Goal: Task Accomplishment & Management: Manage account settings

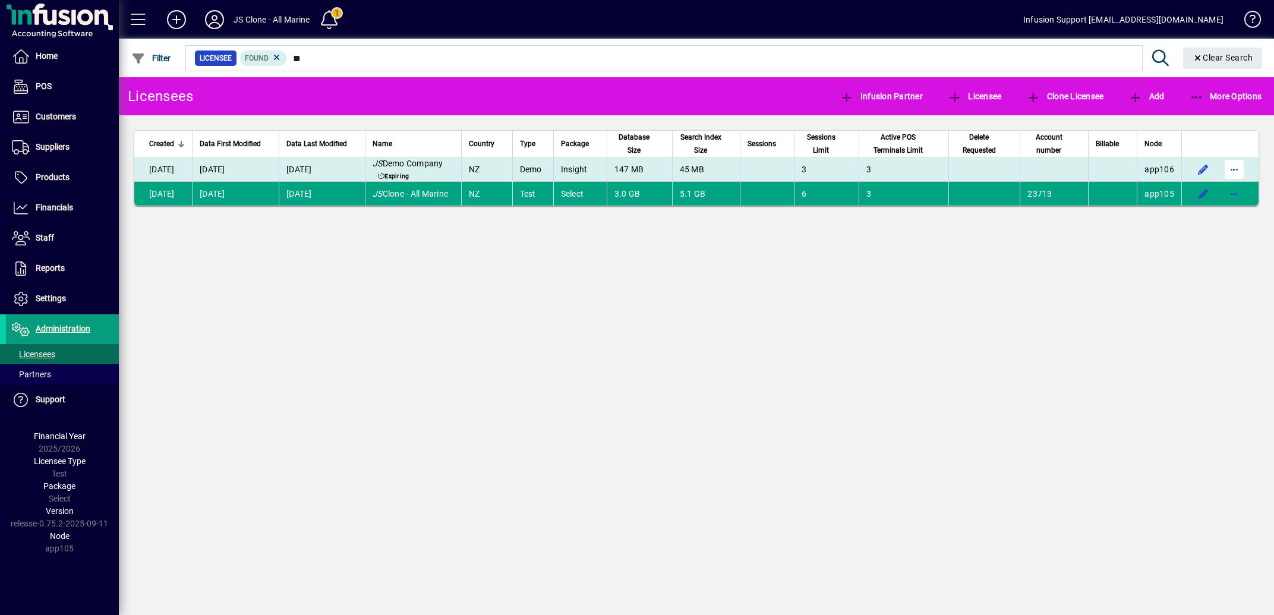
click at [1232, 167] on span "button" at bounding box center [1234, 169] width 29 height 29
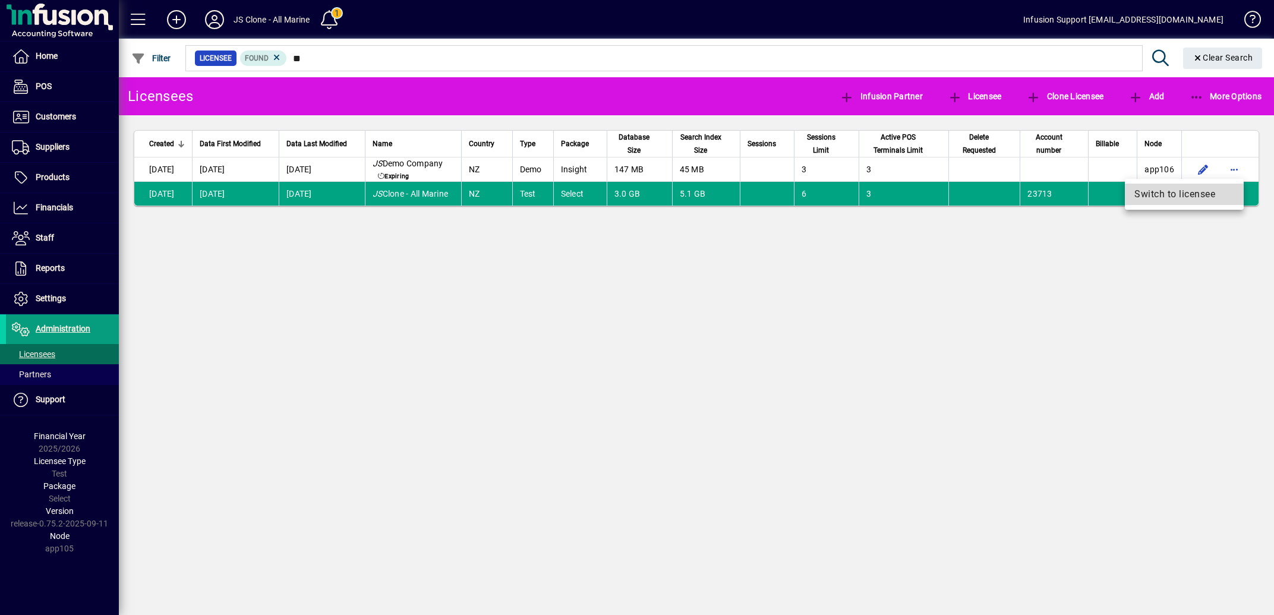
click at [1184, 190] on span "Switch to licensee" at bounding box center [1184, 194] width 100 height 14
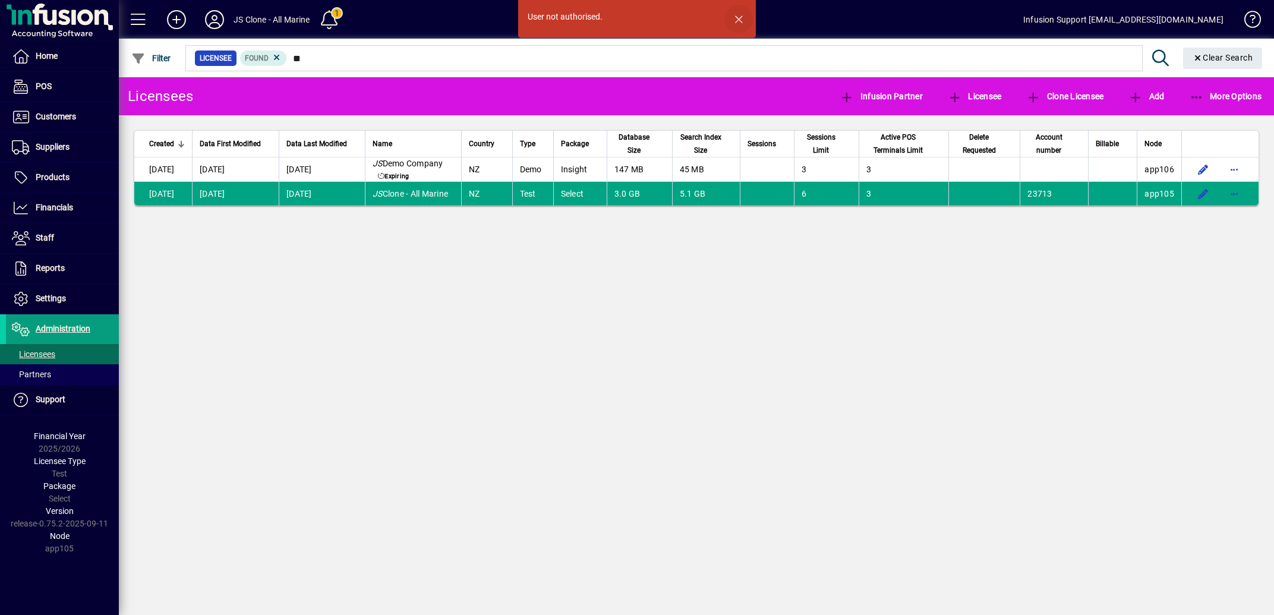
click at [736, 15] on span "button" at bounding box center [738, 19] width 29 height 29
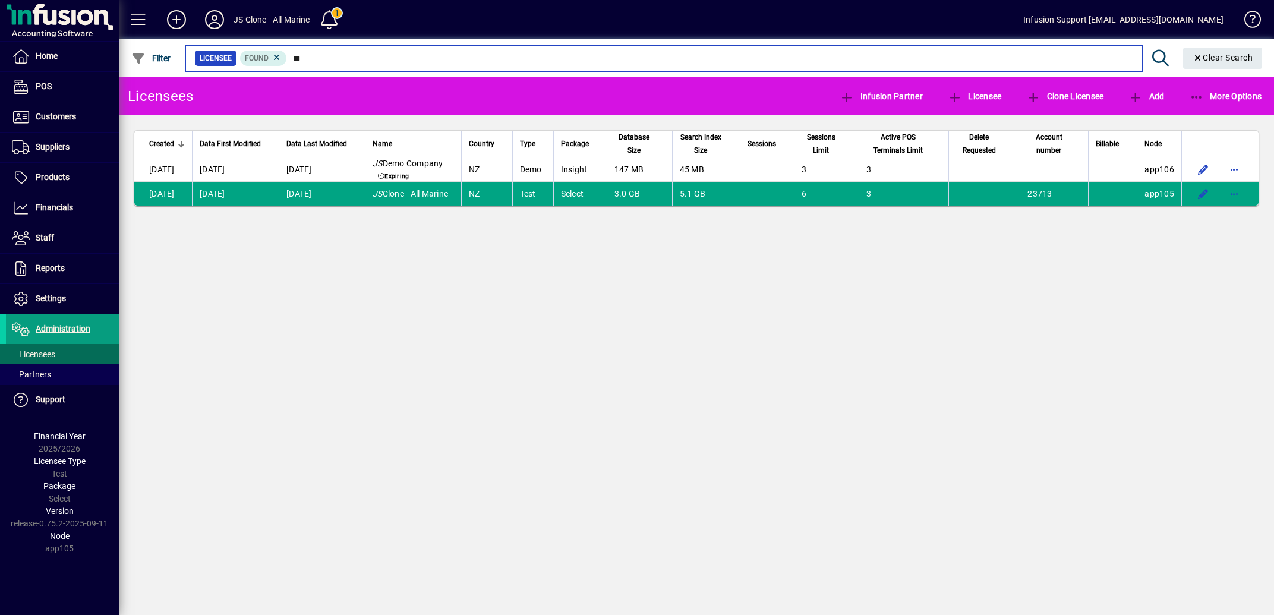
drag, startPoint x: 298, startPoint y: 57, endPoint x: 327, endPoint y: 57, distance: 29.7
click at [327, 57] on input "**" at bounding box center [710, 58] width 846 height 17
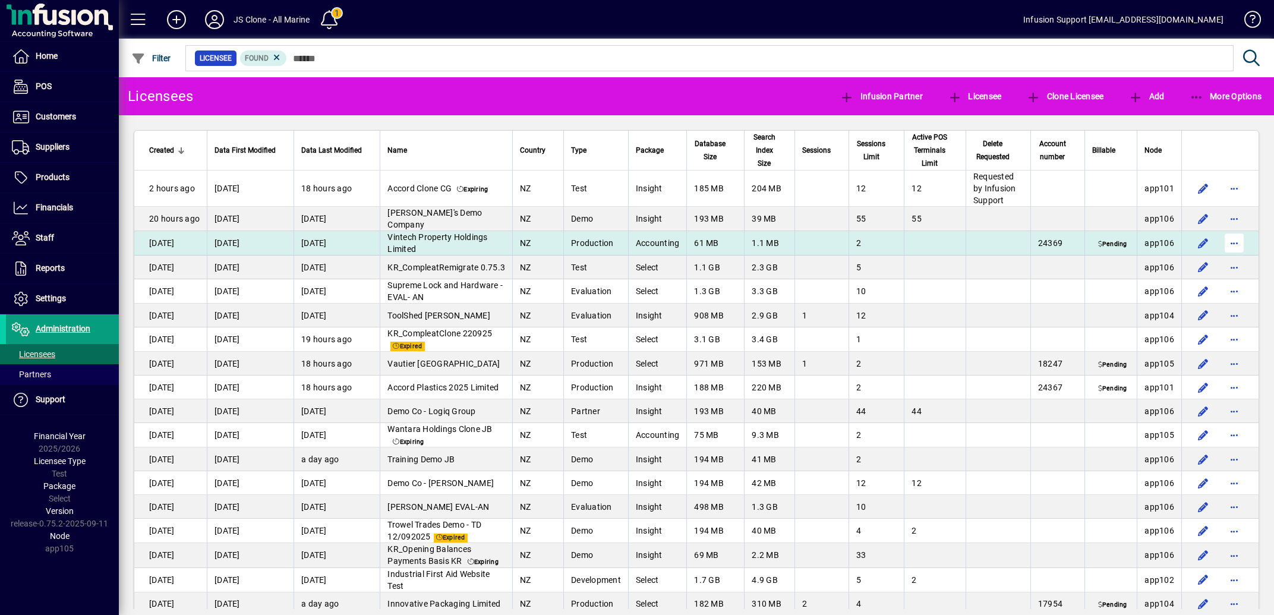
click at [1225, 254] on span "button" at bounding box center [1234, 243] width 29 height 29
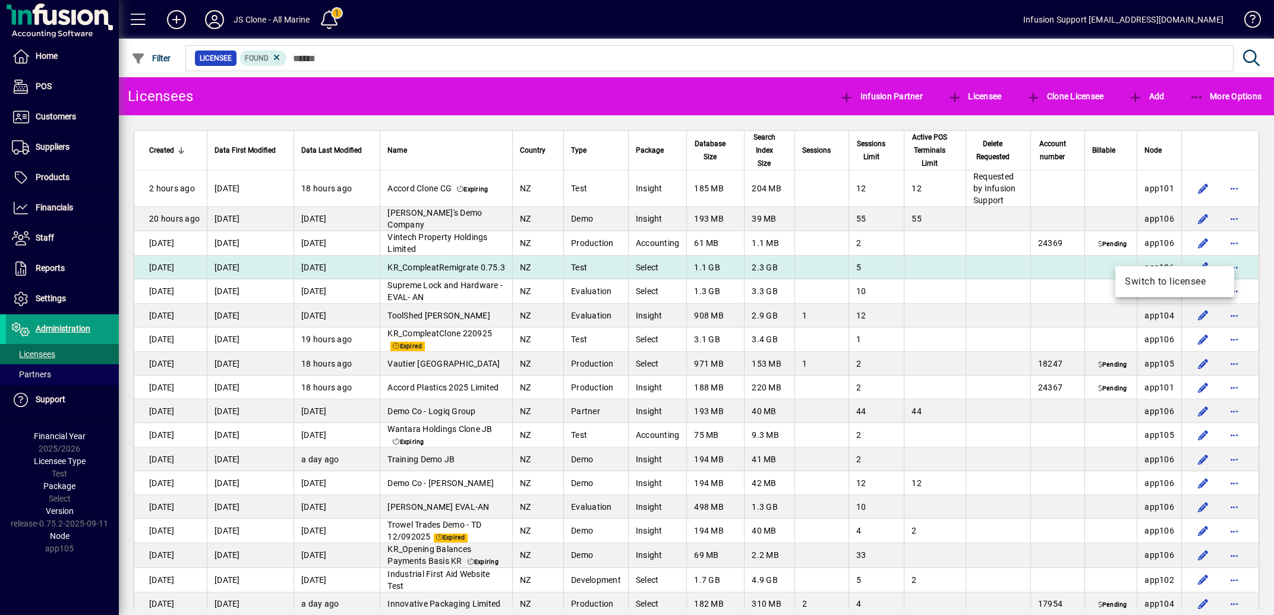
click at [1171, 280] on span "Switch to licensee" at bounding box center [1175, 282] width 100 height 14
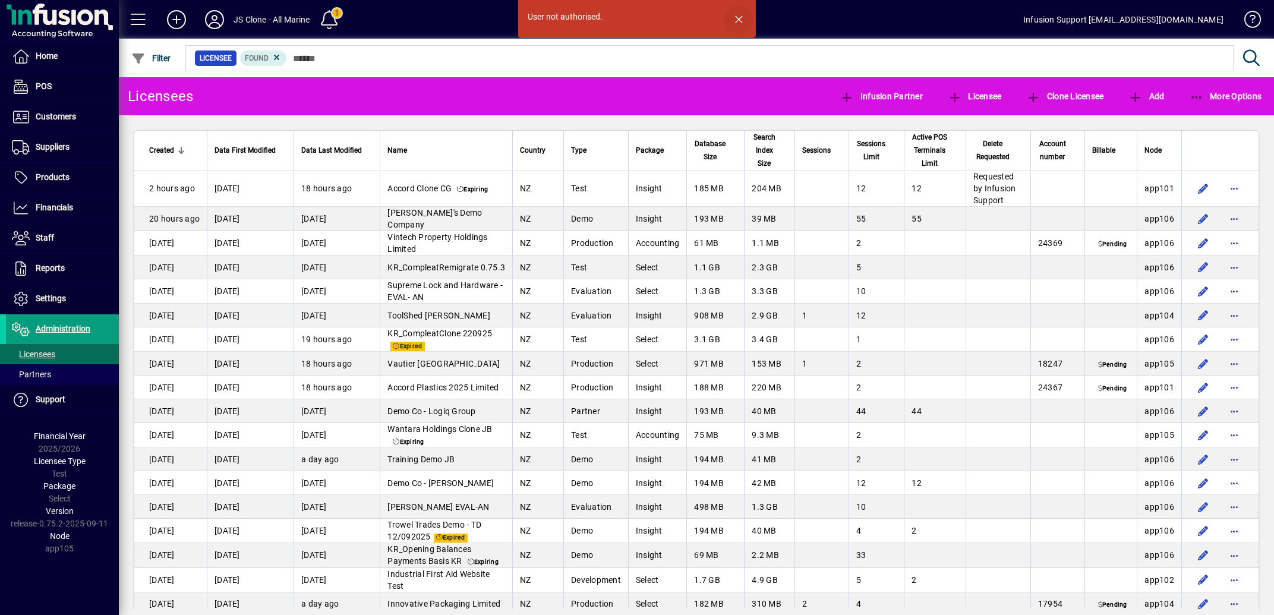
click at [739, 19] on span "button" at bounding box center [738, 19] width 29 height 29
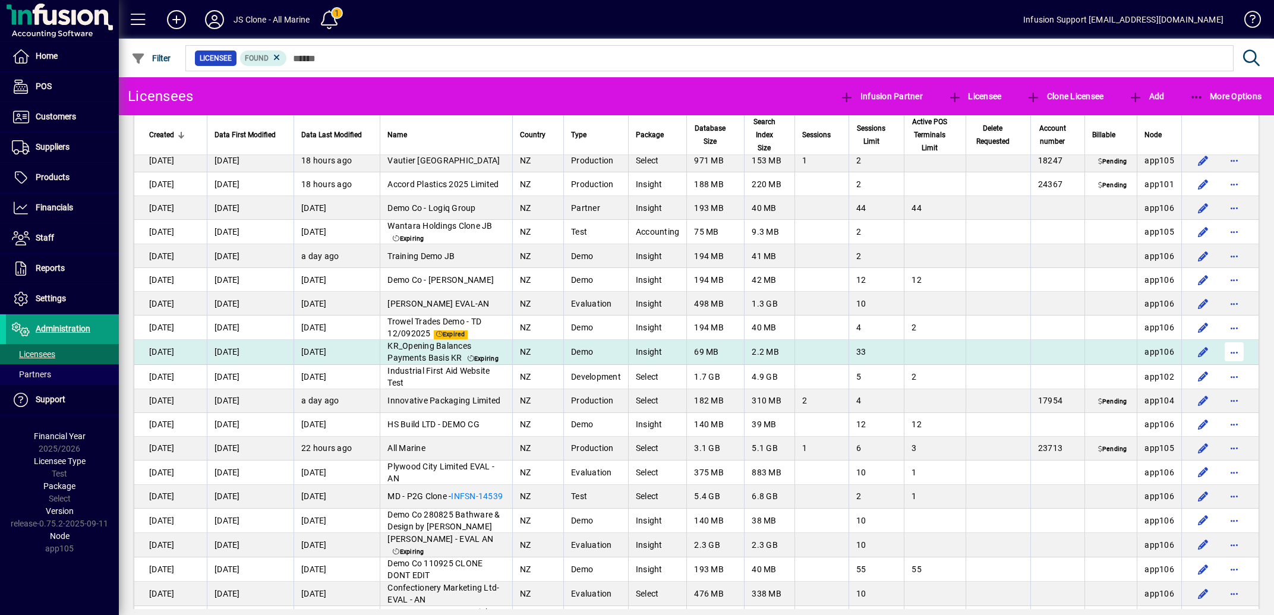
scroll to position [239, 0]
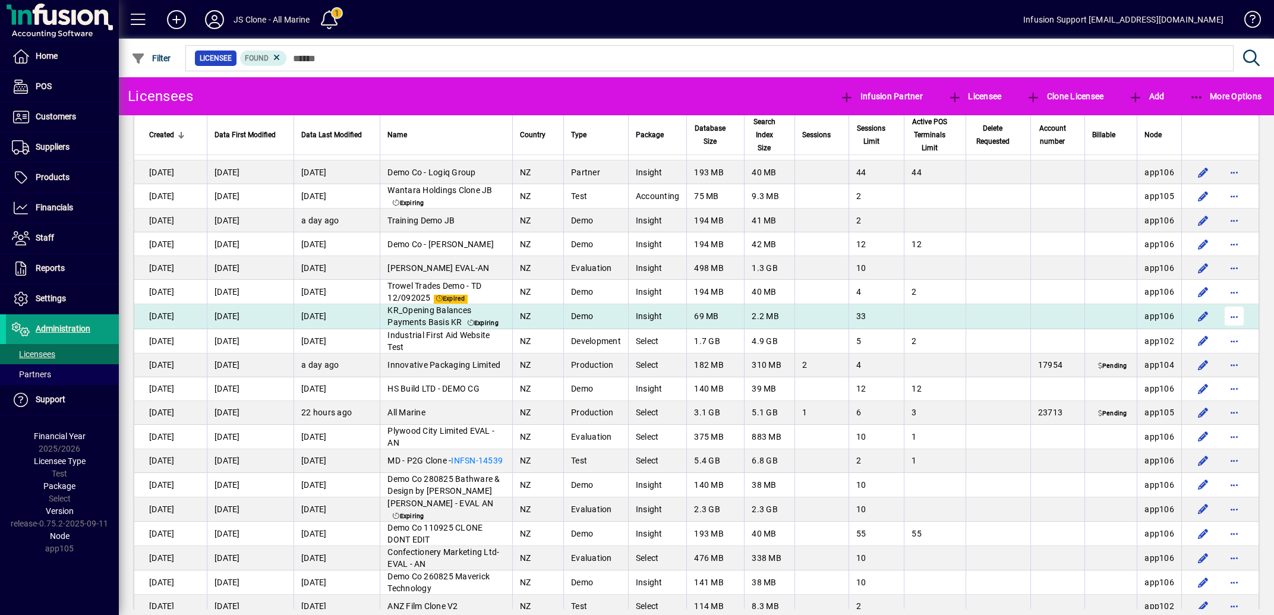
click at [1222, 330] on span "button" at bounding box center [1234, 316] width 29 height 29
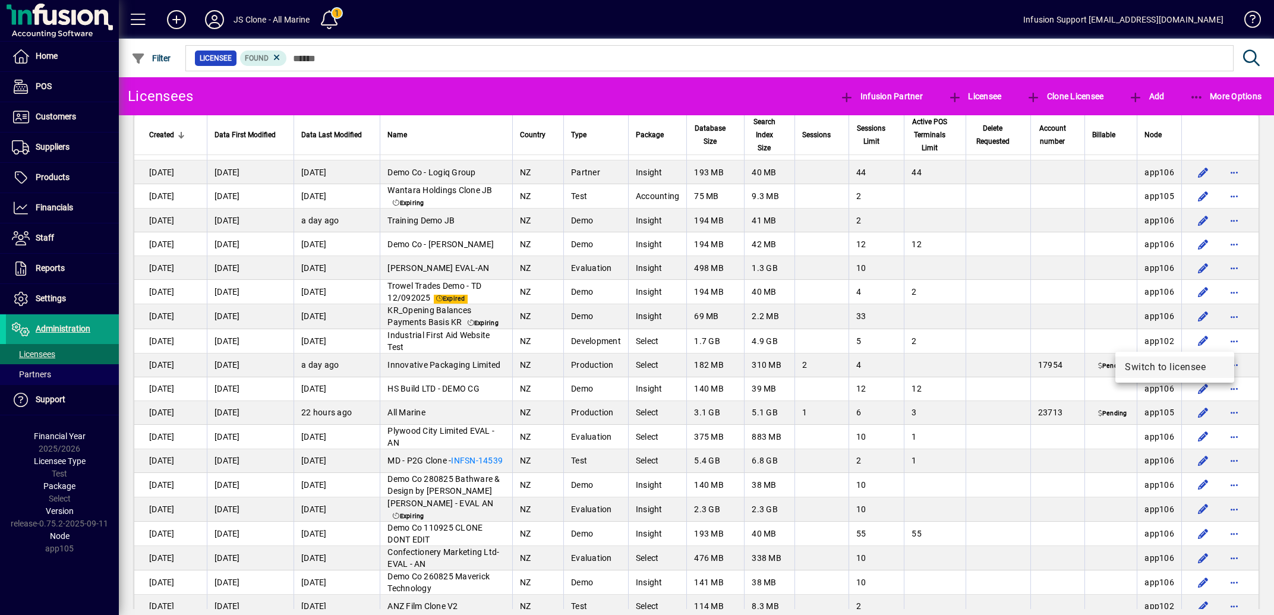
click at [1150, 368] on span "Switch to licensee" at bounding box center [1175, 367] width 100 height 14
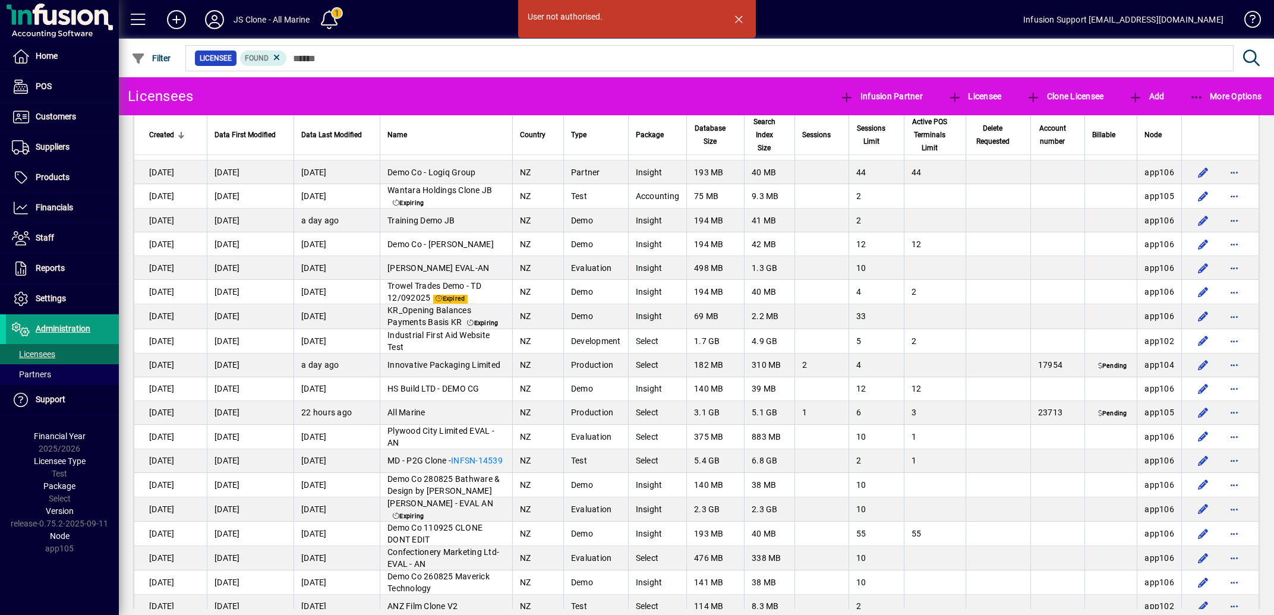
click at [336, 48] on div at bounding box center [761, 45] width 1155 height 13
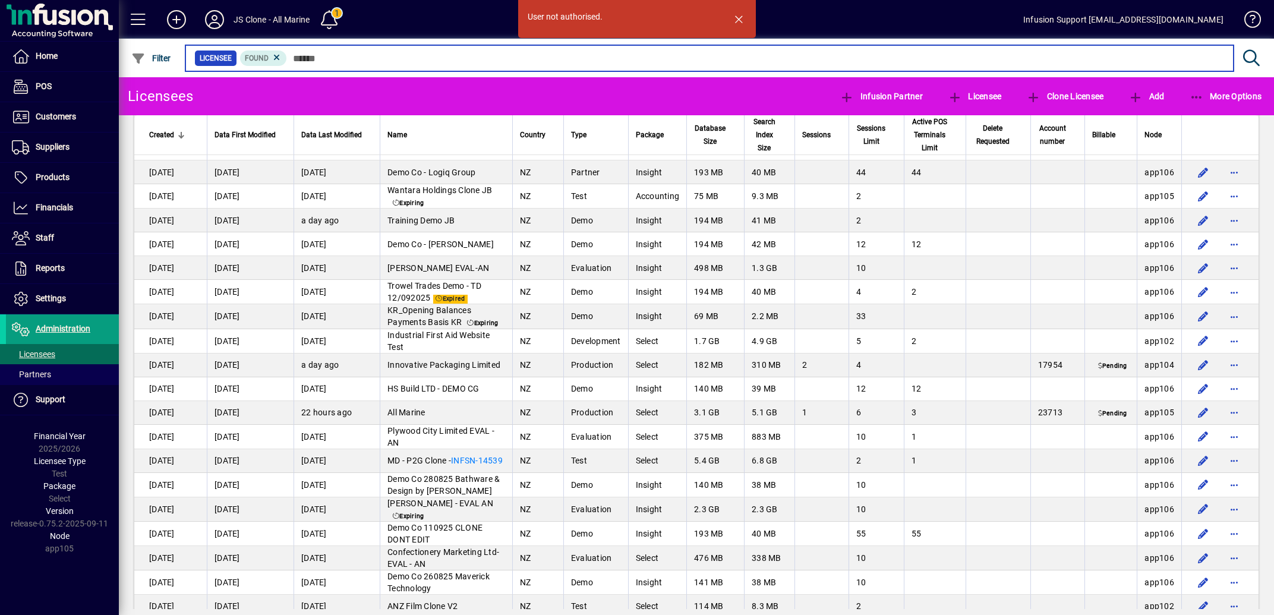
click at [341, 56] on input "text" at bounding box center [755, 58] width 937 height 17
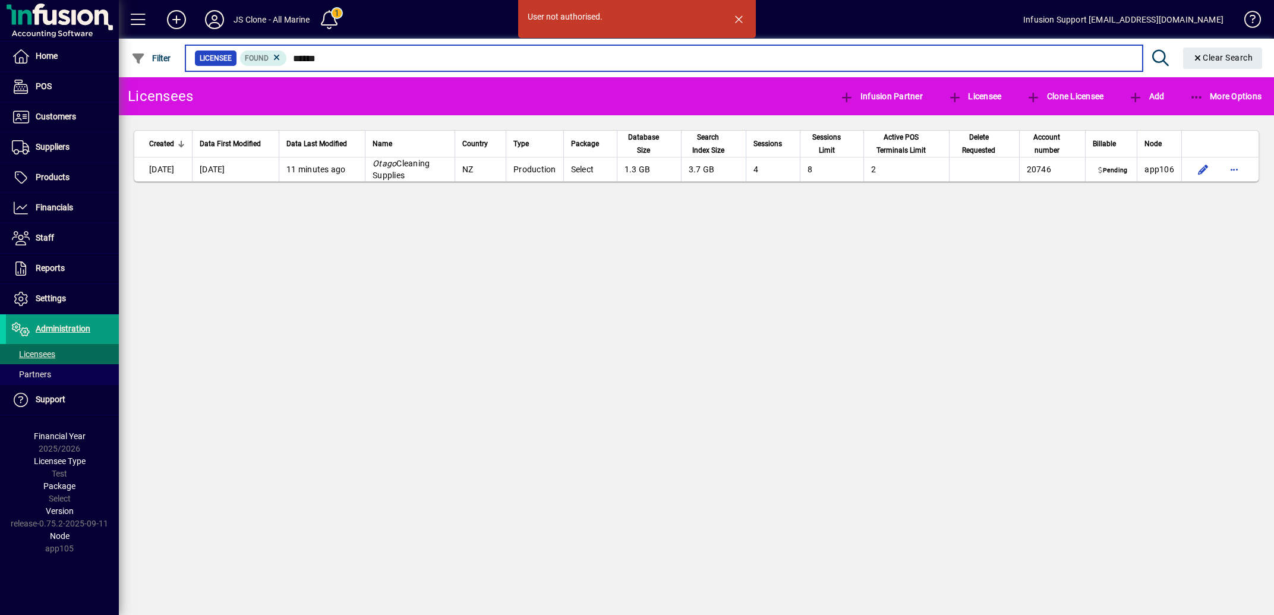
type input "*****"
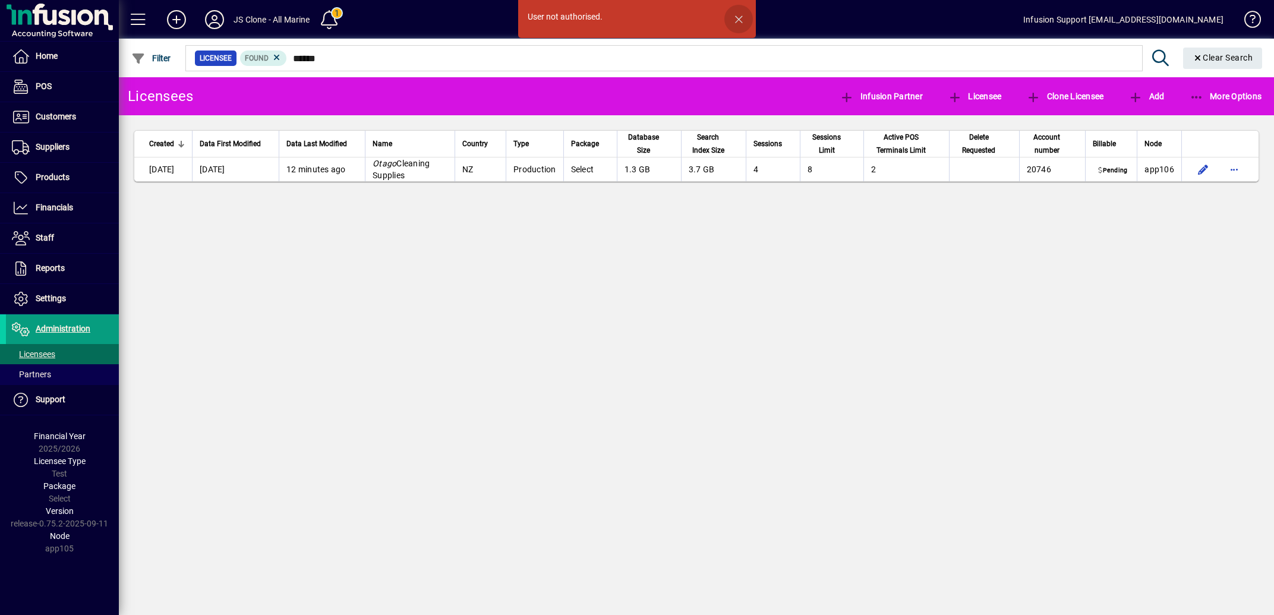
click at [738, 18] on span "button" at bounding box center [738, 19] width 29 height 29
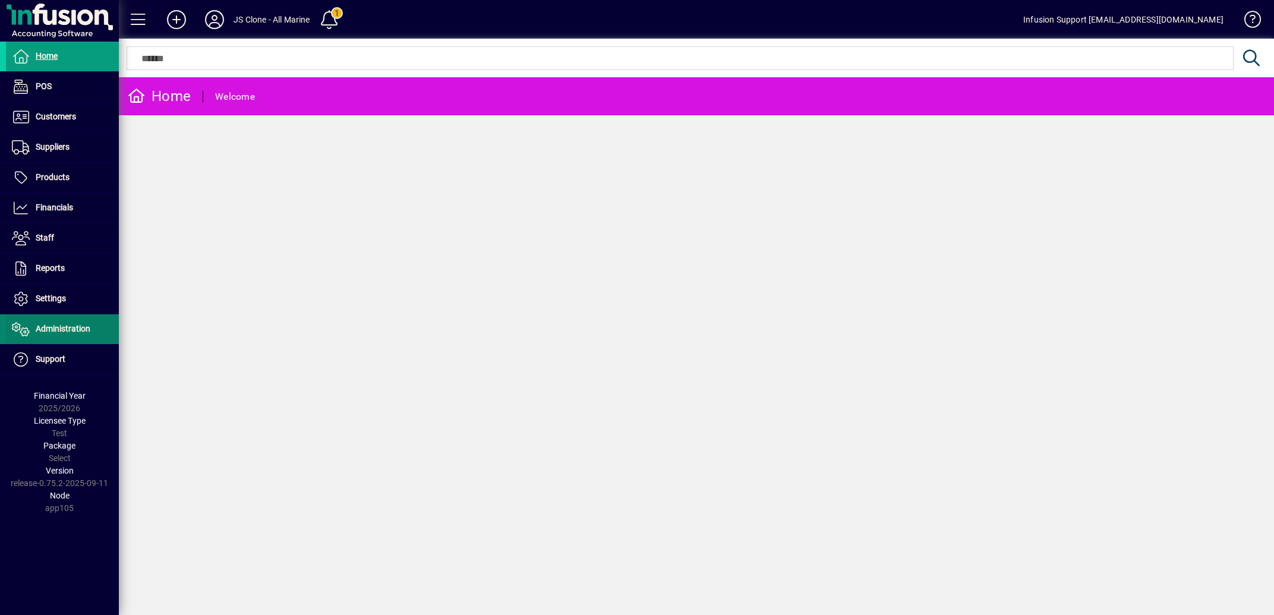
click at [72, 329] on span "Administration" at bounding box center [63, 329] width 55 height 10
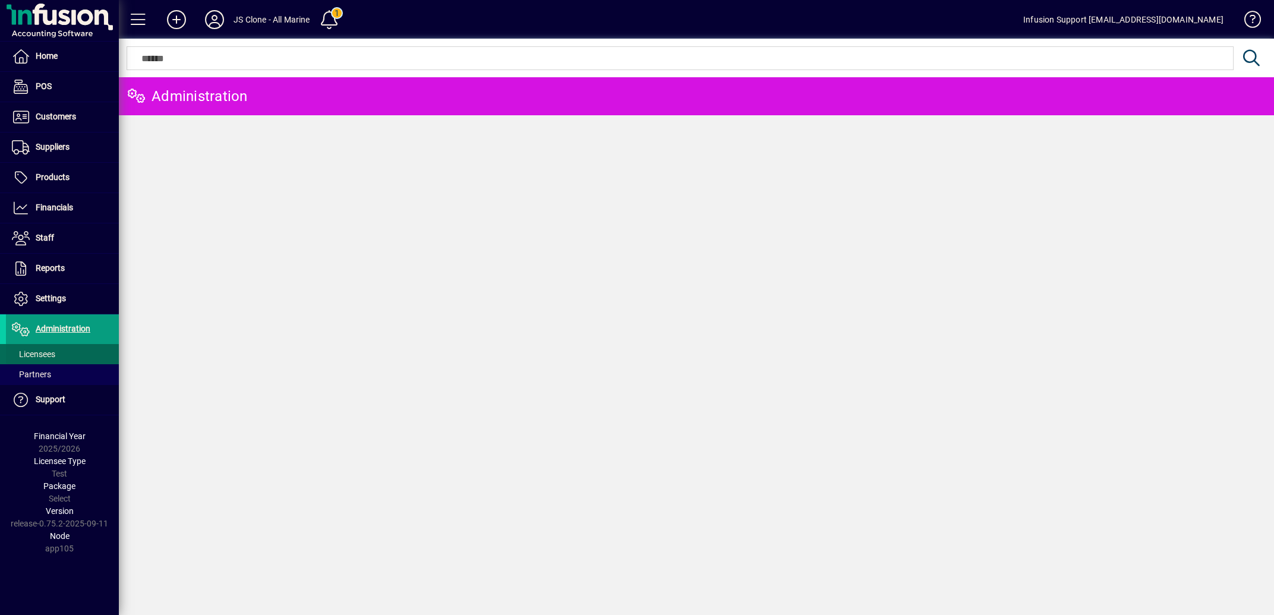
click at [40, 352] on span "Licensees" at bounding box center [33, 354] width 43 height 10
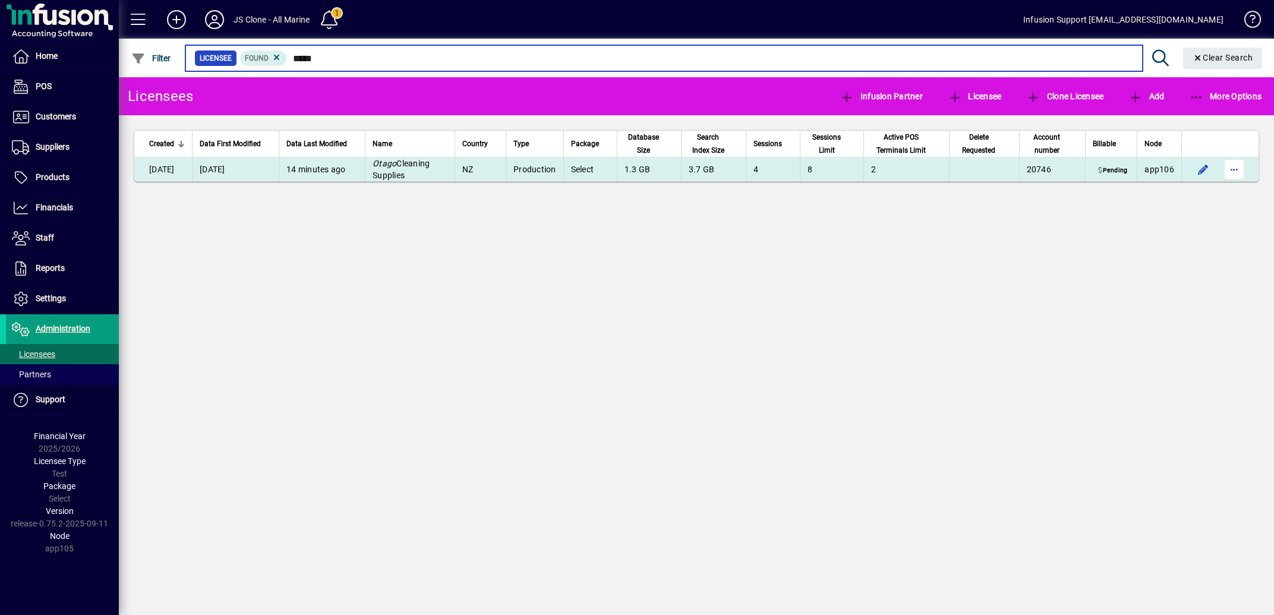
type input "*****"
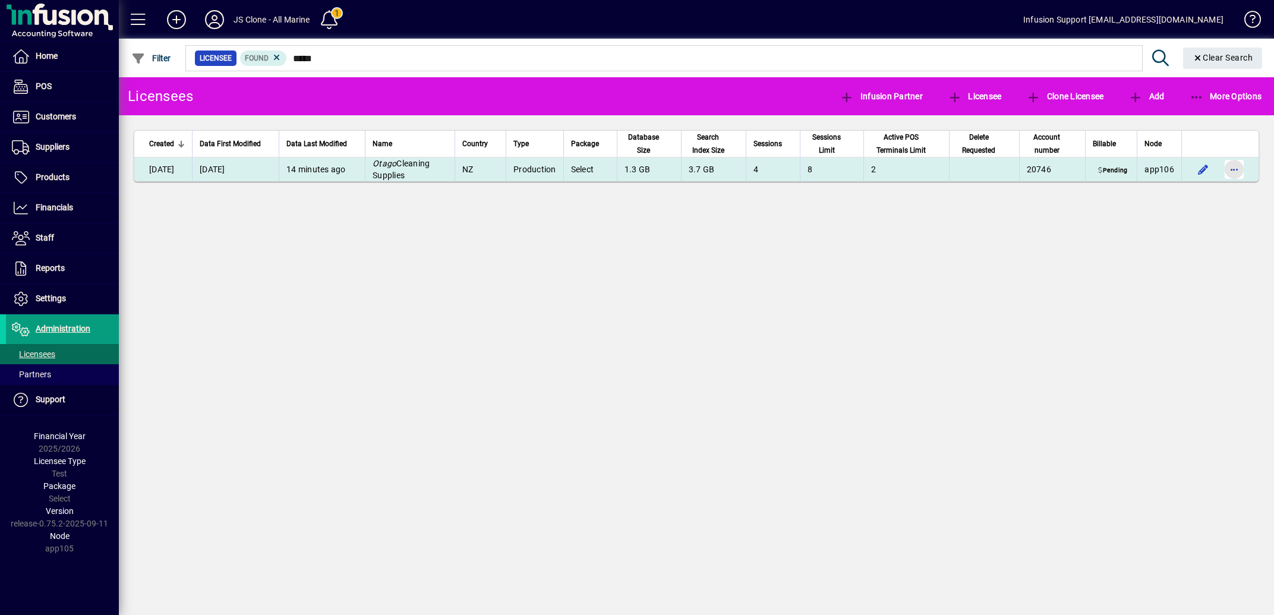
click at [1236, 170] on span "button" at bounding box center [1234, 169] width 29 height 29
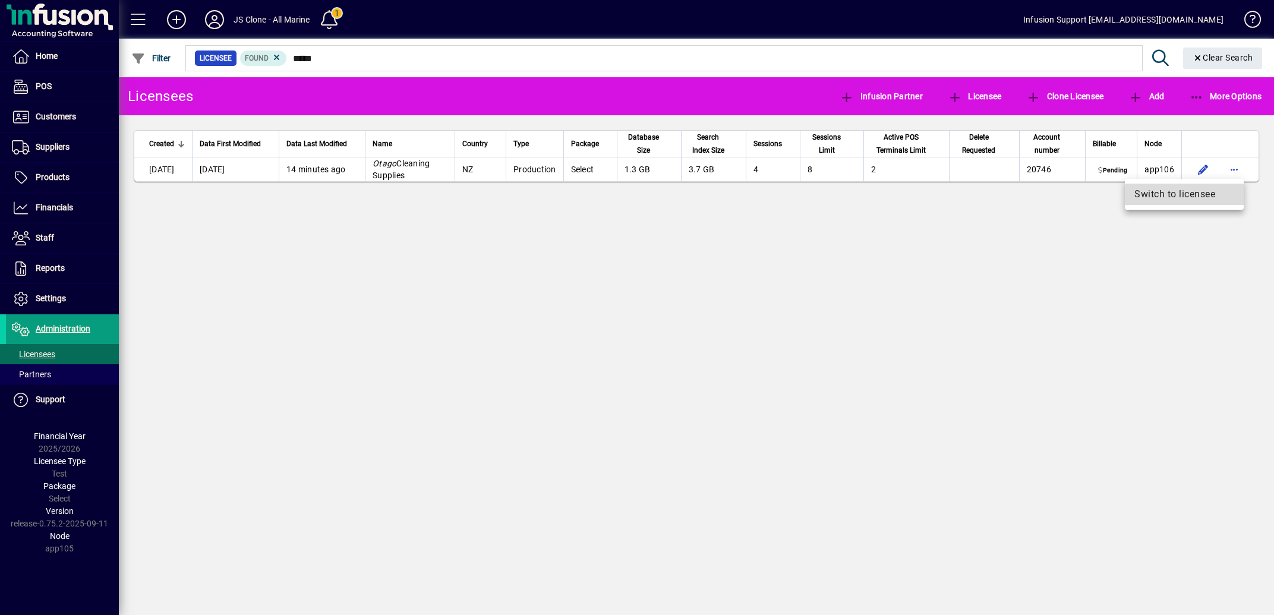
click at [1179, 195] on span "Switch to licensee" at bounding box center [1184, 194] width 100 height 14
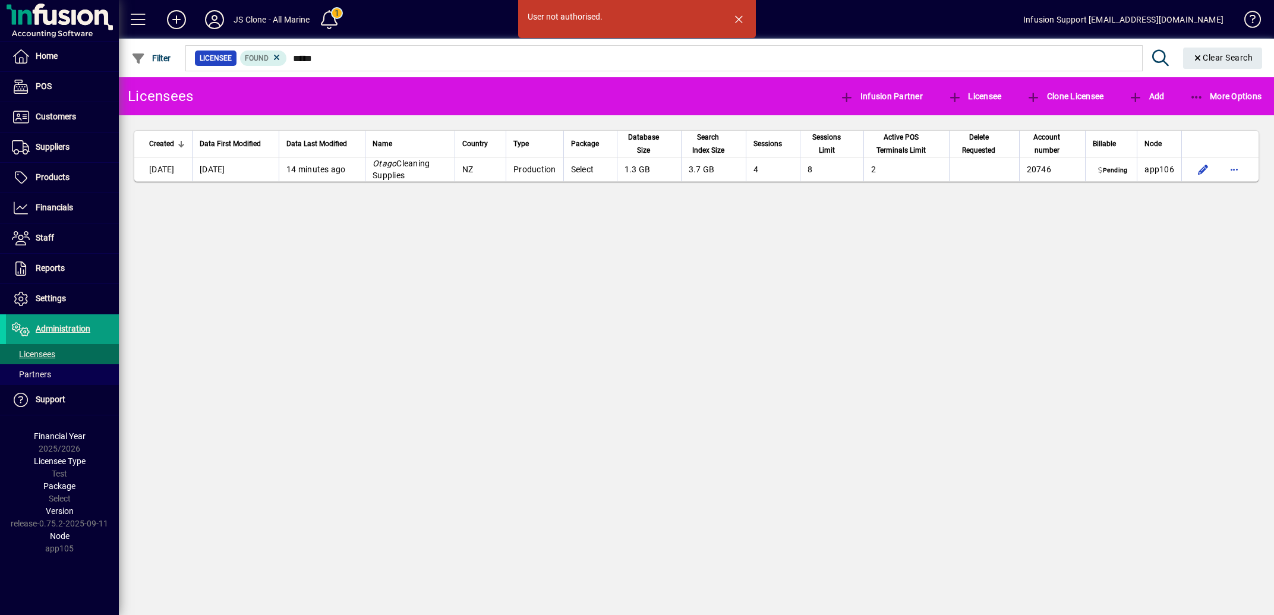
click at [1168, 297] on div "User not authorised. Licensees Infusion Partner Licensee Clone Licensee Add Mor…" at bounding box center [696, 346] width 1155 height 538
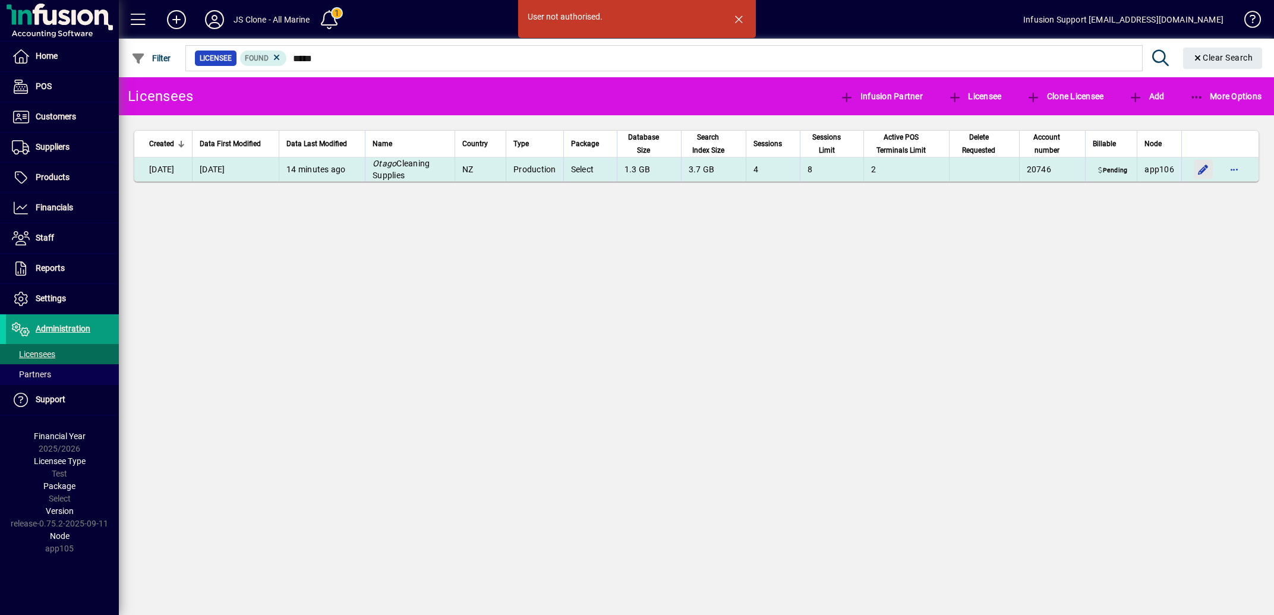
click at [1206, 170] on span "button" at bounding box center [1203, 169] width 29 height 29
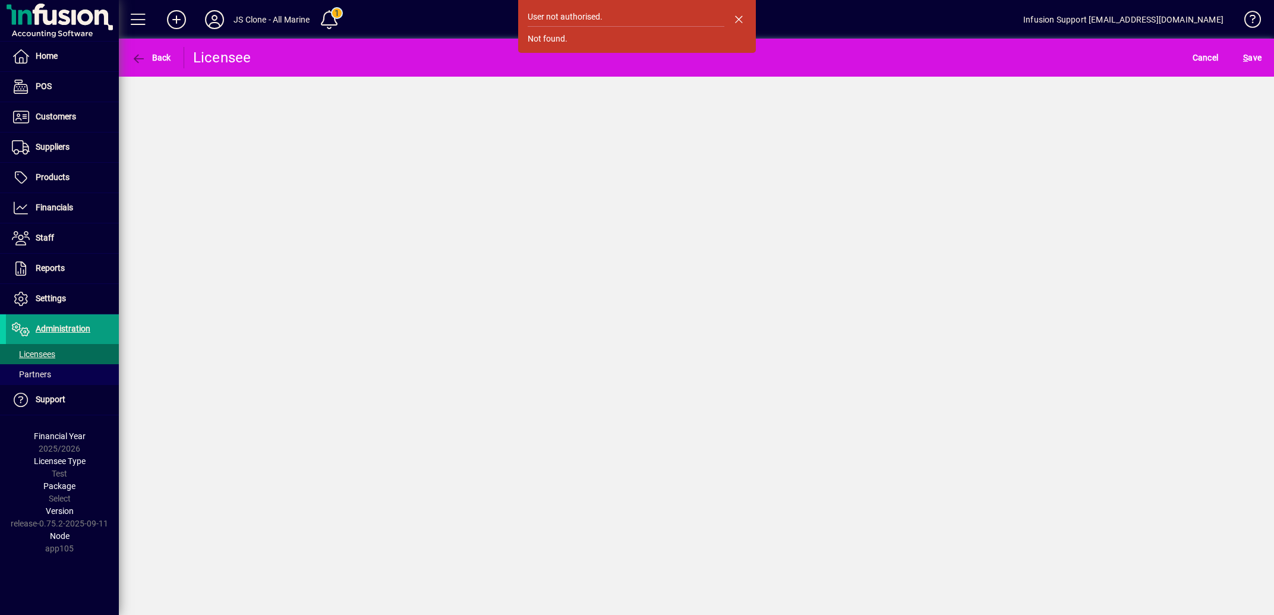
click at [317, 208] on div "User not authorised. Not found. Back Licensee Cancel S ave" at bounding box center [696, 327] width 1155 height 576
click at [51, 61] on span "Home" at bounding box center [47, 56] width 22 height 10
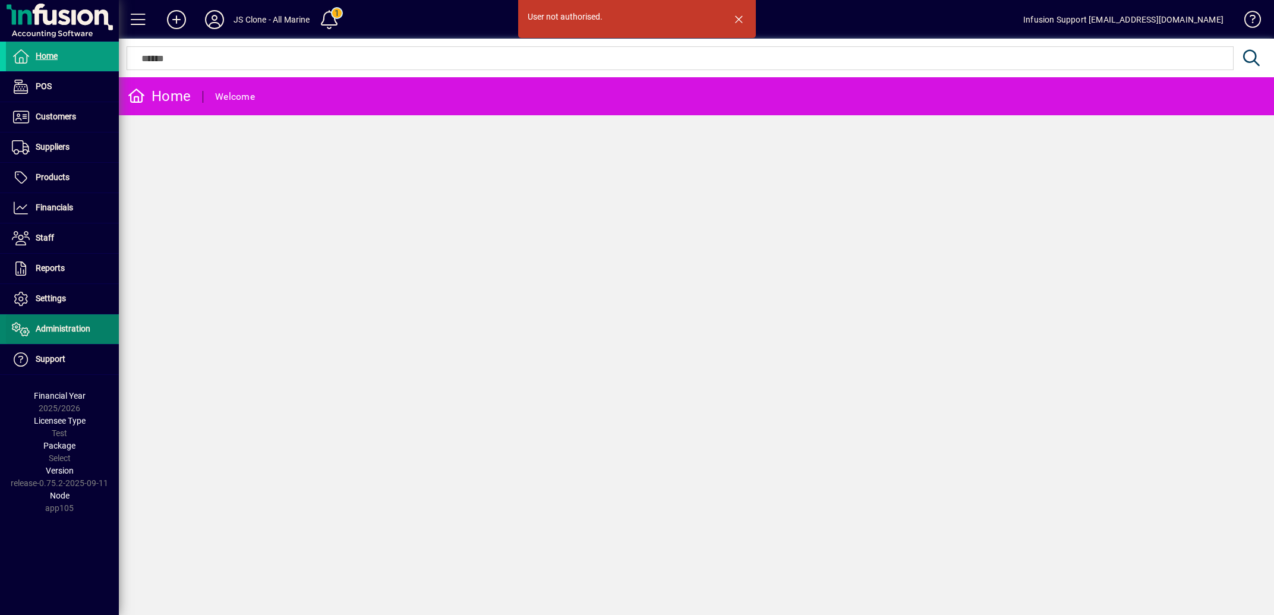
click at [61, 333] on span "Administration" at bounding box center [63, 329] width 55 height 10
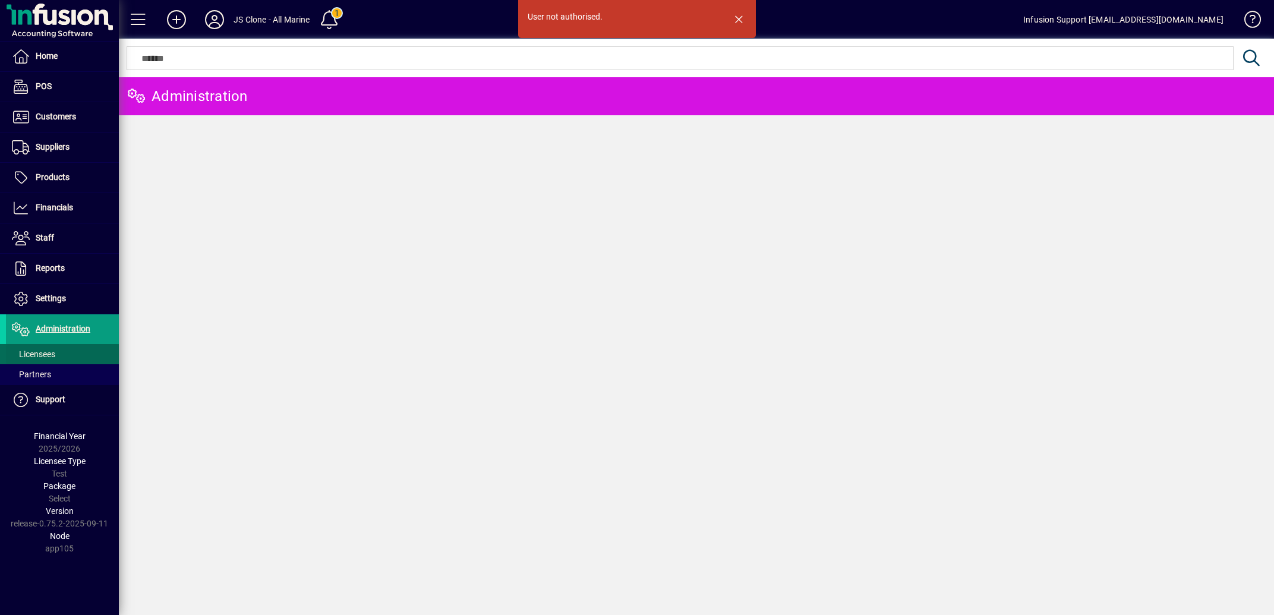
click at [37, 352] on span "Licensees" at bounding box center [33, 354] width 43 height 10
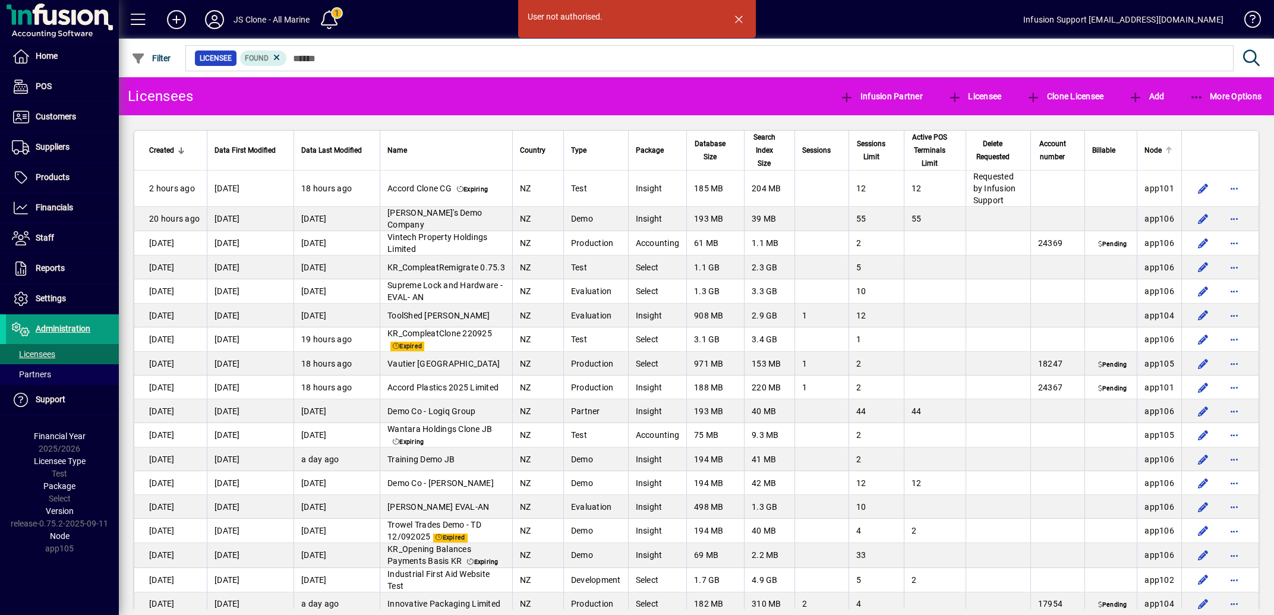
click at [1165, 148] on div at bounding box center [1168, 147] width 7 height 1
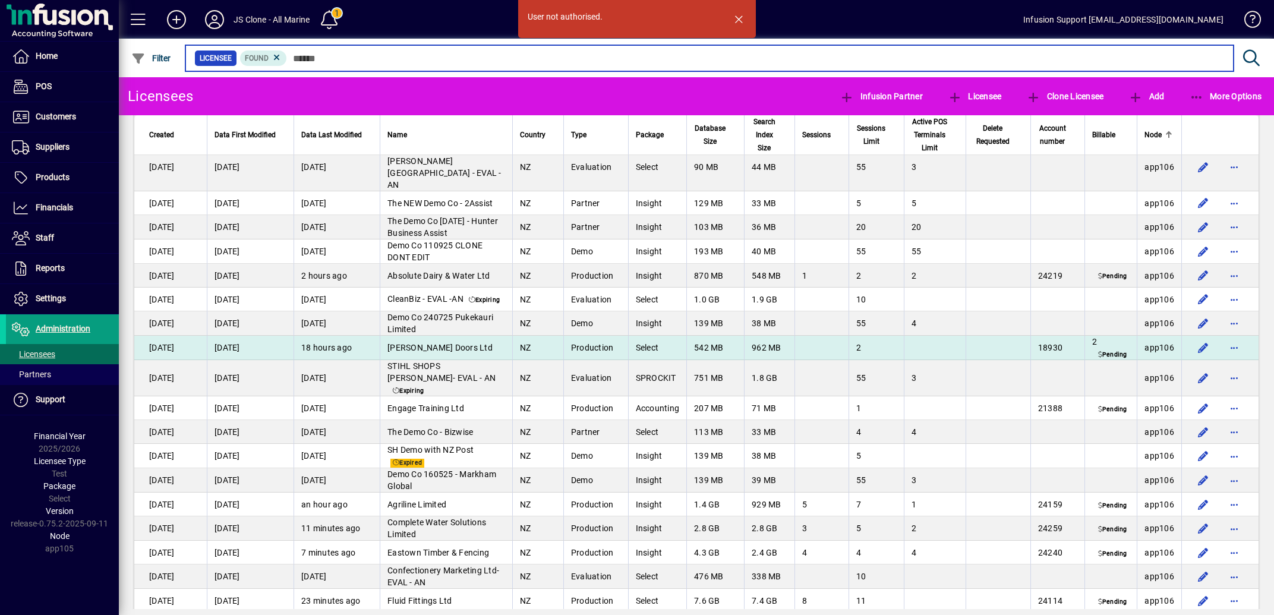
scroll to position [5613, 0]
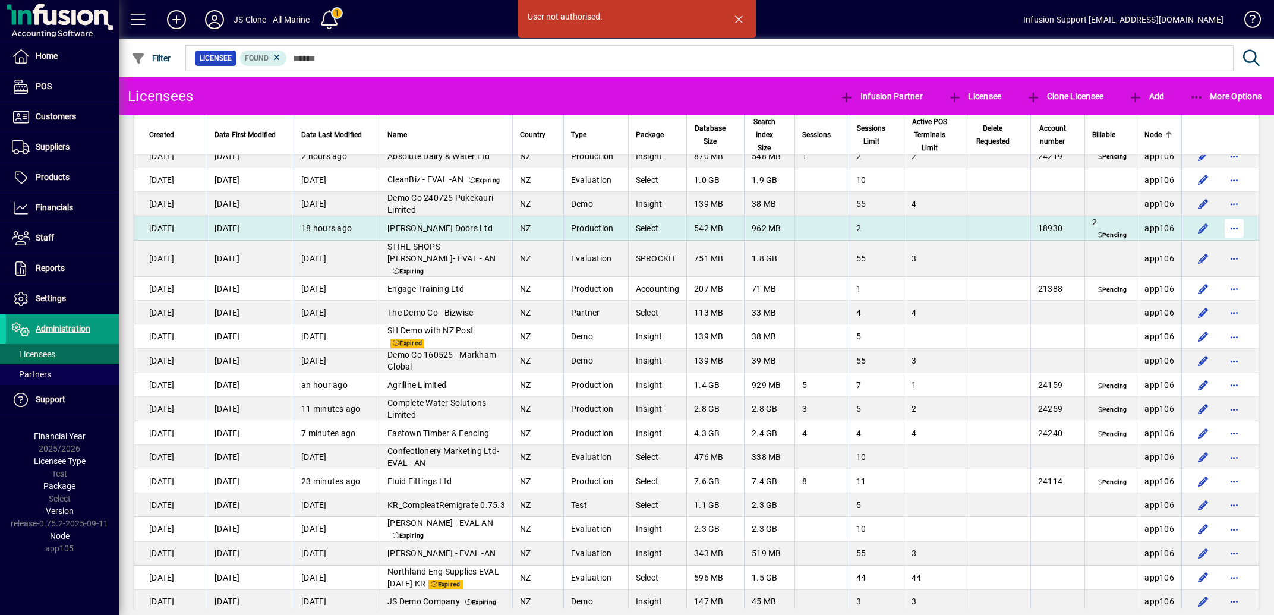
click at [1223, 242] on span "button" at bounding box center [1234, 228] width 29 height 29
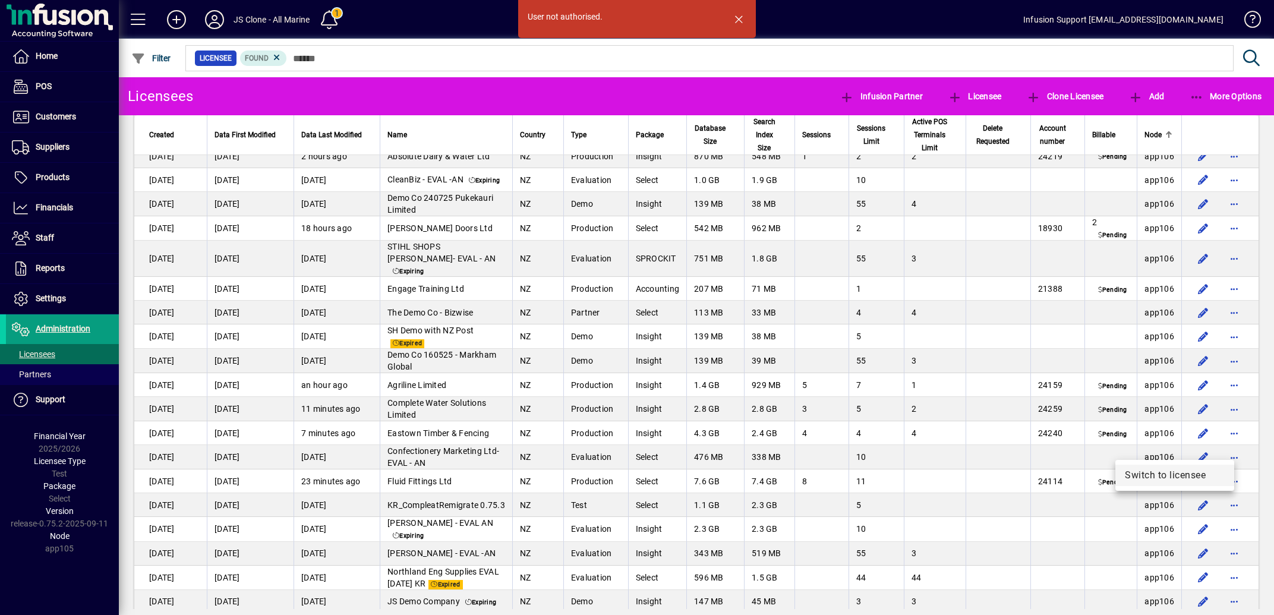
click at [1159, 477] on span "Switch to licensee" at bounding box center [1175, 475] width 100 height 14
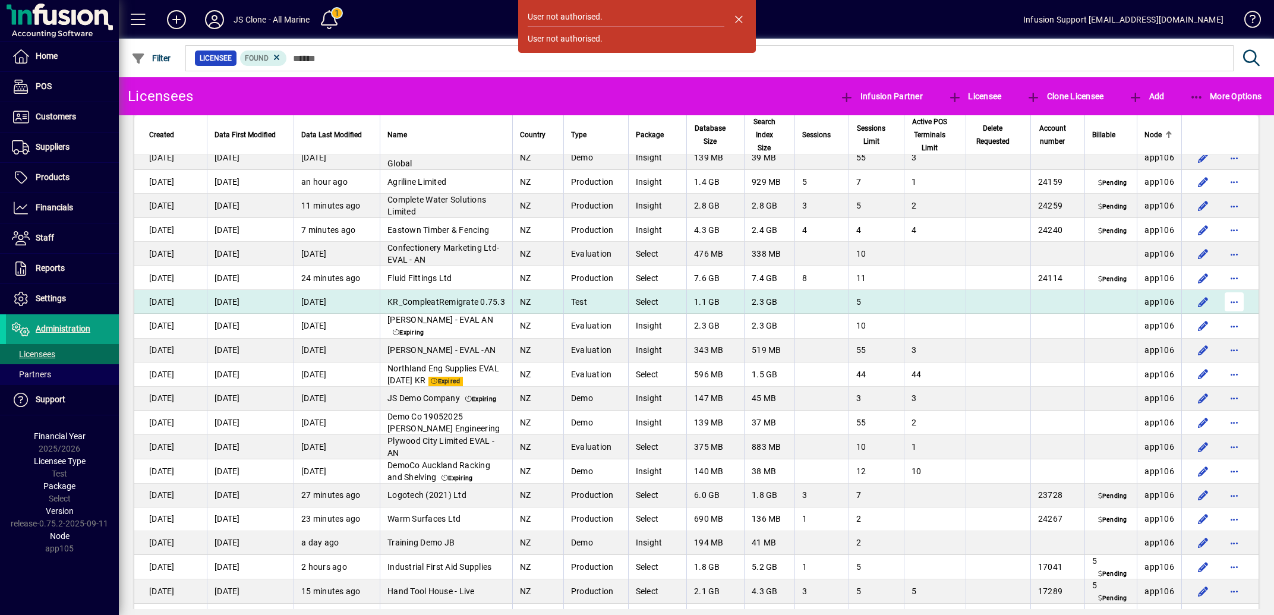
scroll to position [5852, 0]
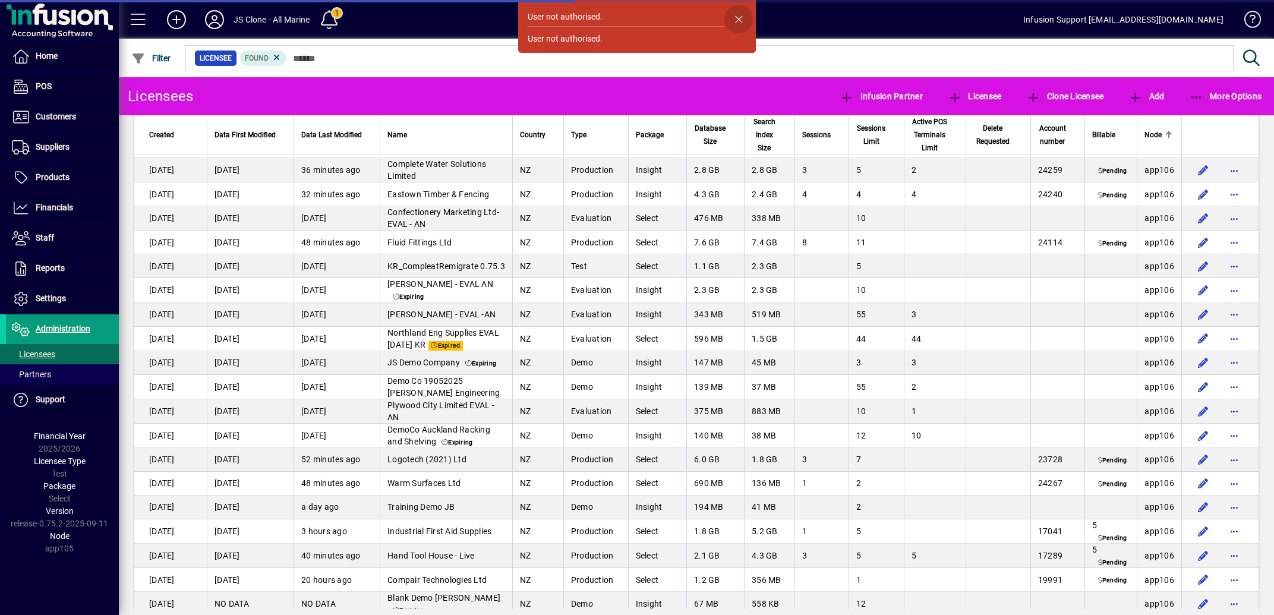
click at [742, 22] on span "button" at bounding box center [738, 19] width 29 height 29
click at [737, 17] on mat-toolbar-row "JS Clone - All Marine 1 Infusion Support support@infusionsoftware.co.nz" at bounding box center [696, 19] width 1155 height 39
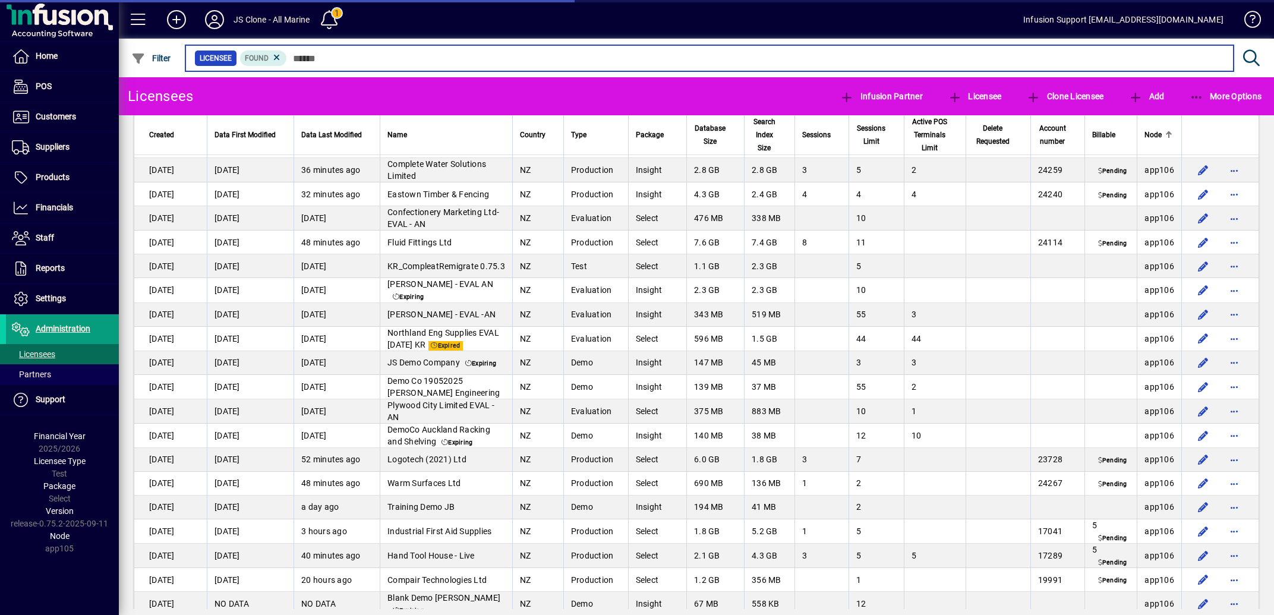
click at [329, 59] on input "text" at bounding box center [755, 58] width 937 height 17
click at [330, 59] on input "text" at bounding box center [755, 58] width 937 height 17
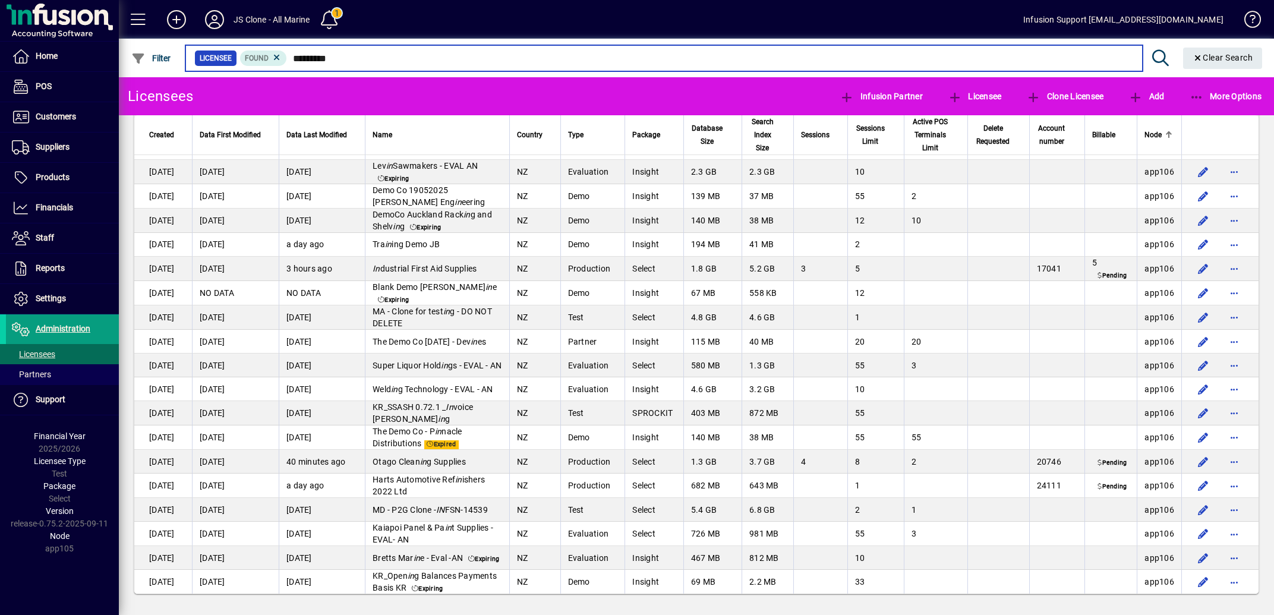
type input "**********"
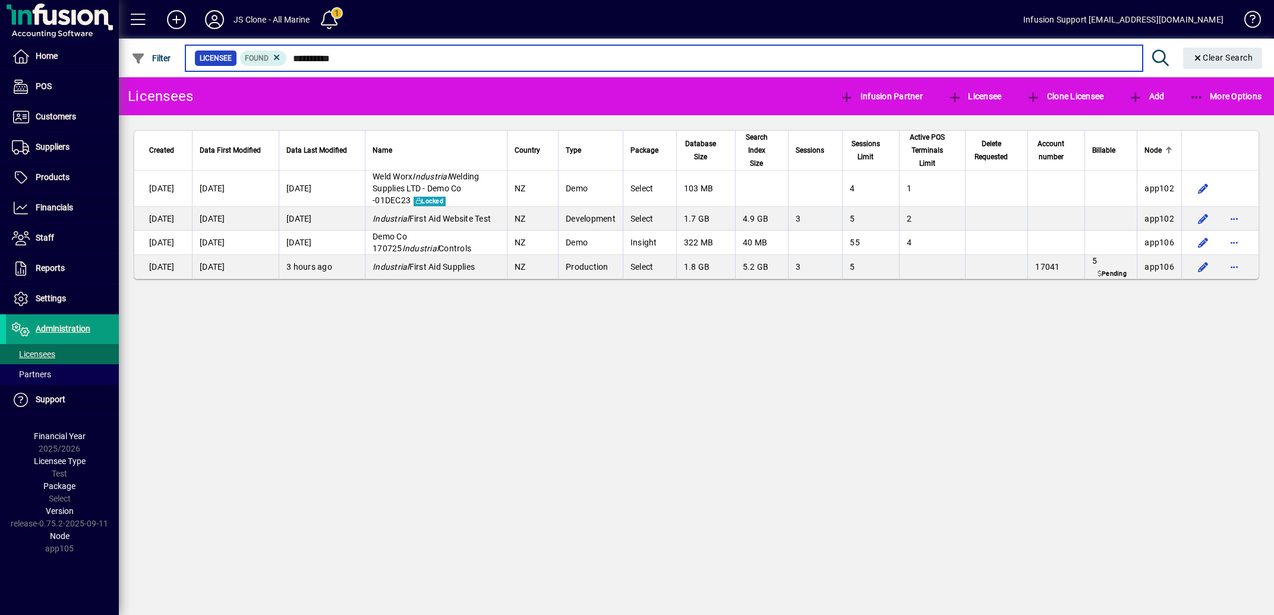
drag, startPoint x: 295, startPoint y: 58, endPoint x: 371, endPoint y: 64, distance: 75.6
click at [371, 64] on input "**********" at bounding box center [710, 58] width 846 height 17
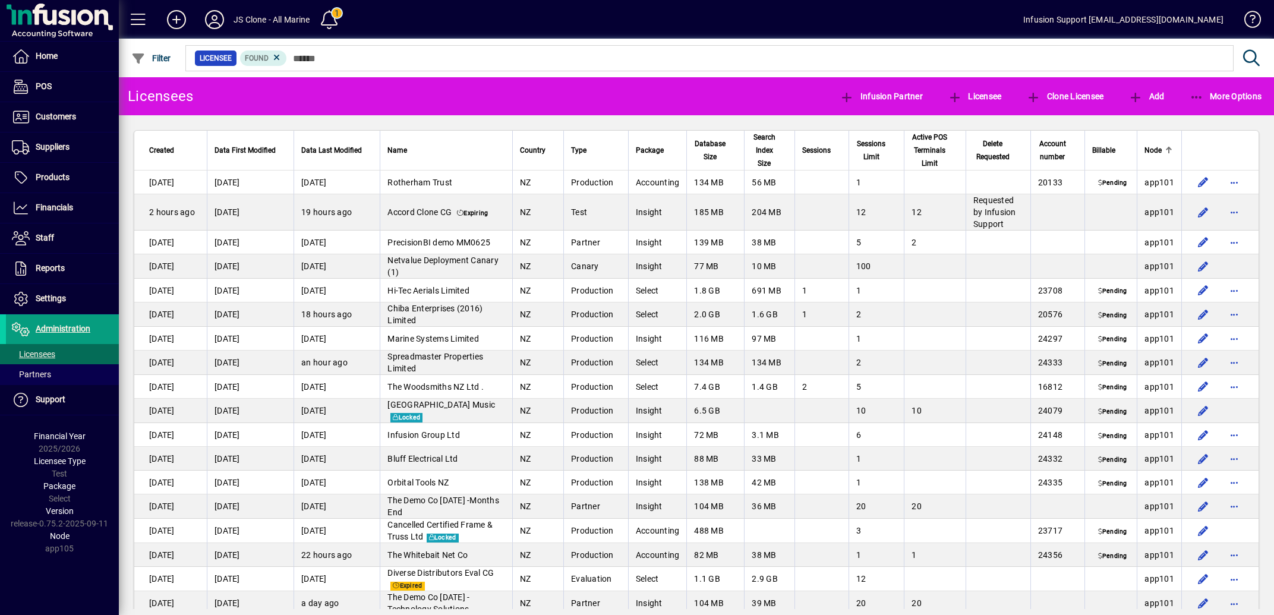
click at [1165, 154] on div at bounding box center [1168, 150] width 7 height 7
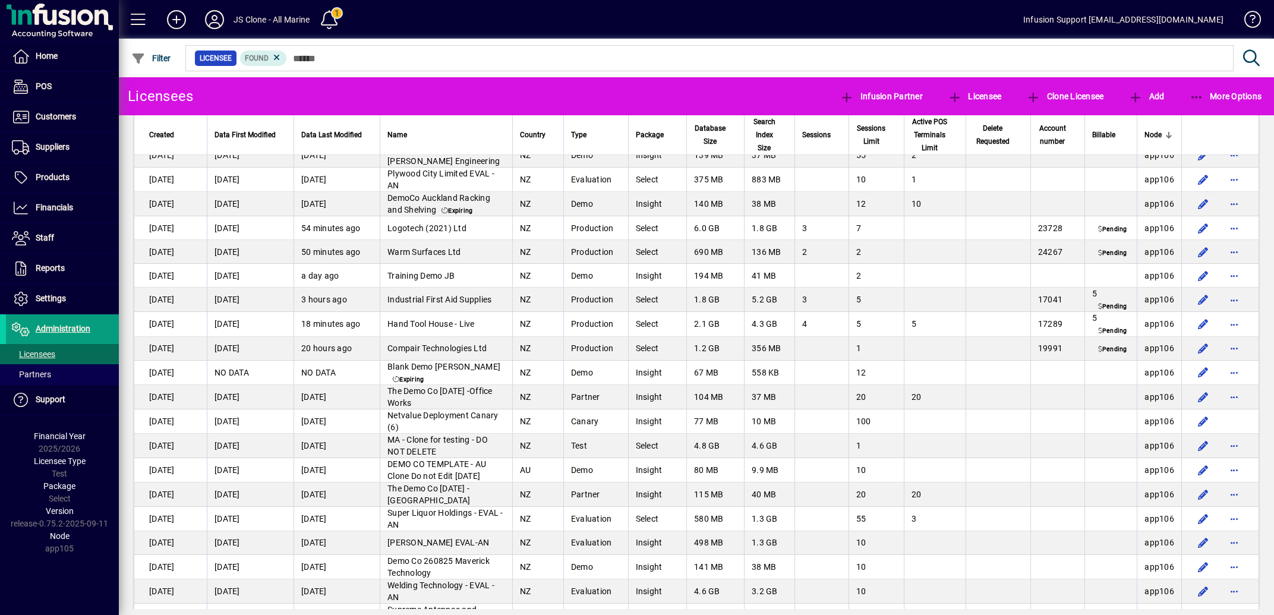
scroll to position [1254, 0]
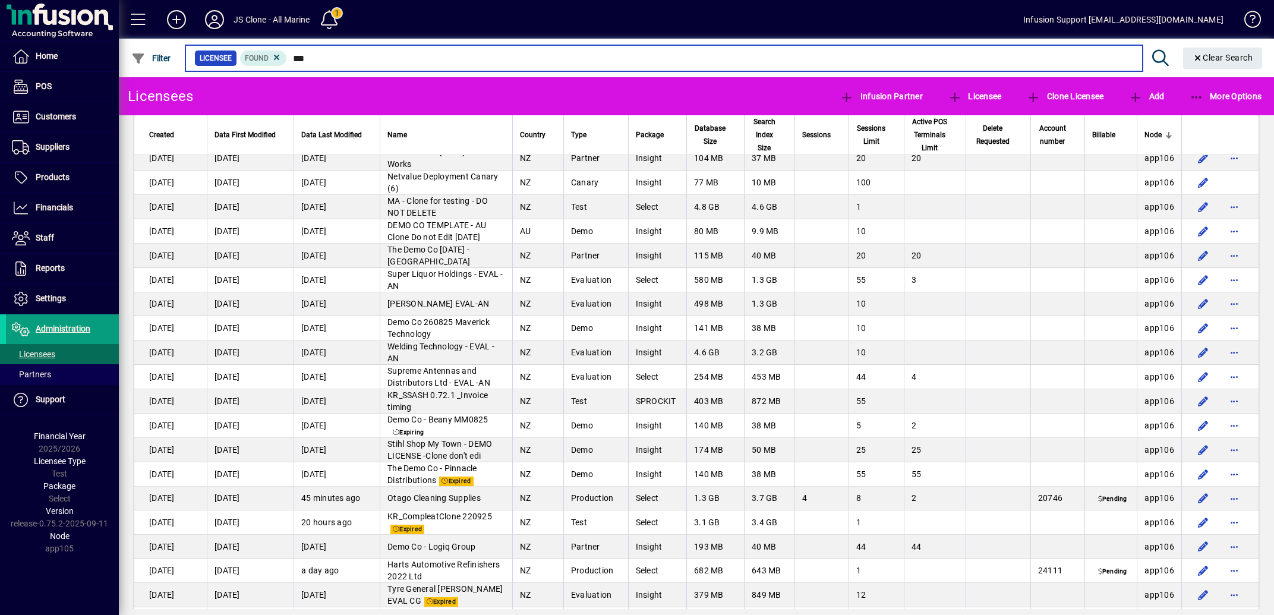
type input "****"
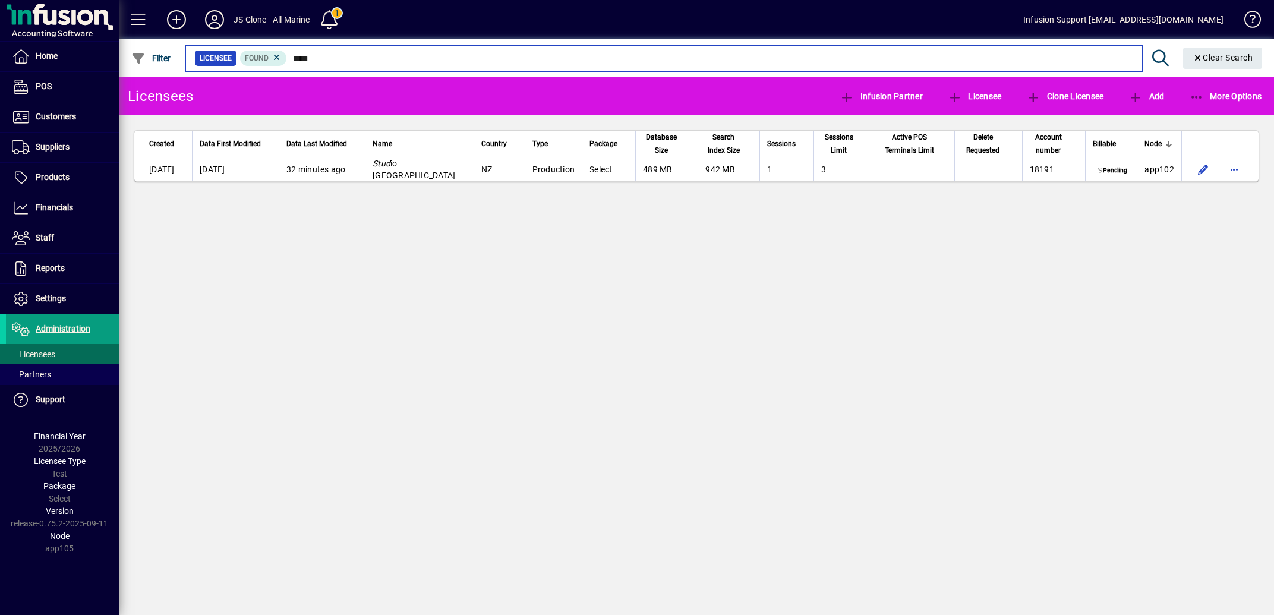
drag, startPoint x: 292, startPoint y: 58, endPoint x: 339, endPoint y: 57, distance: 47.5
click at [339, 57] on input "****" at bounding box center [710, 58] width 846 height 17
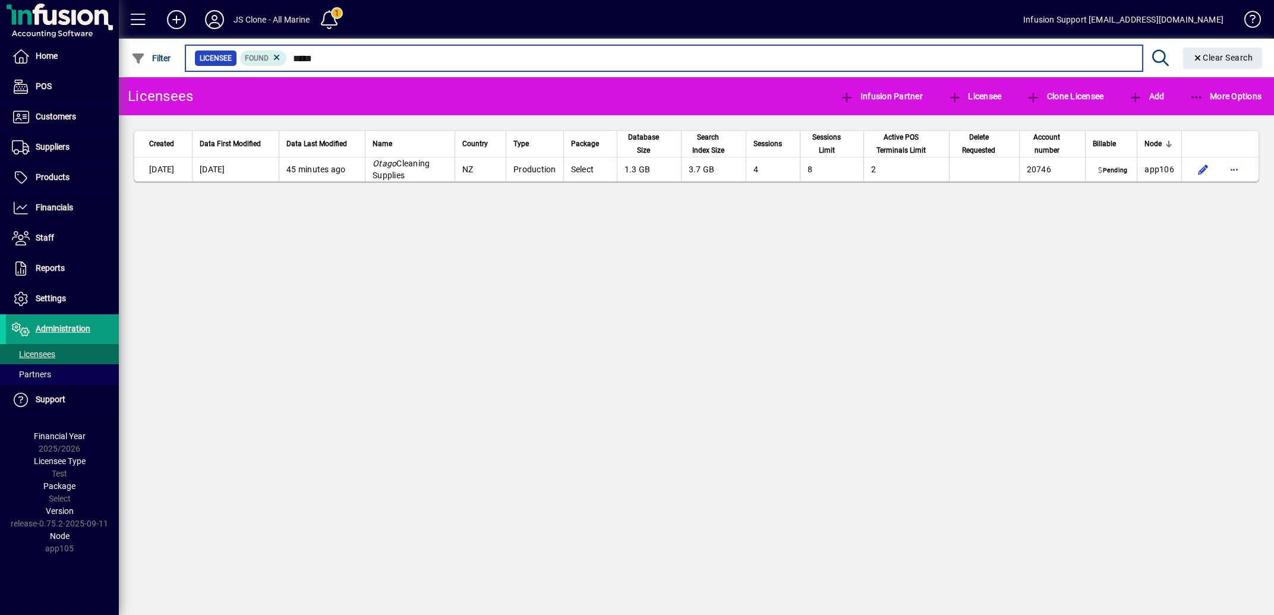
type input "*****"
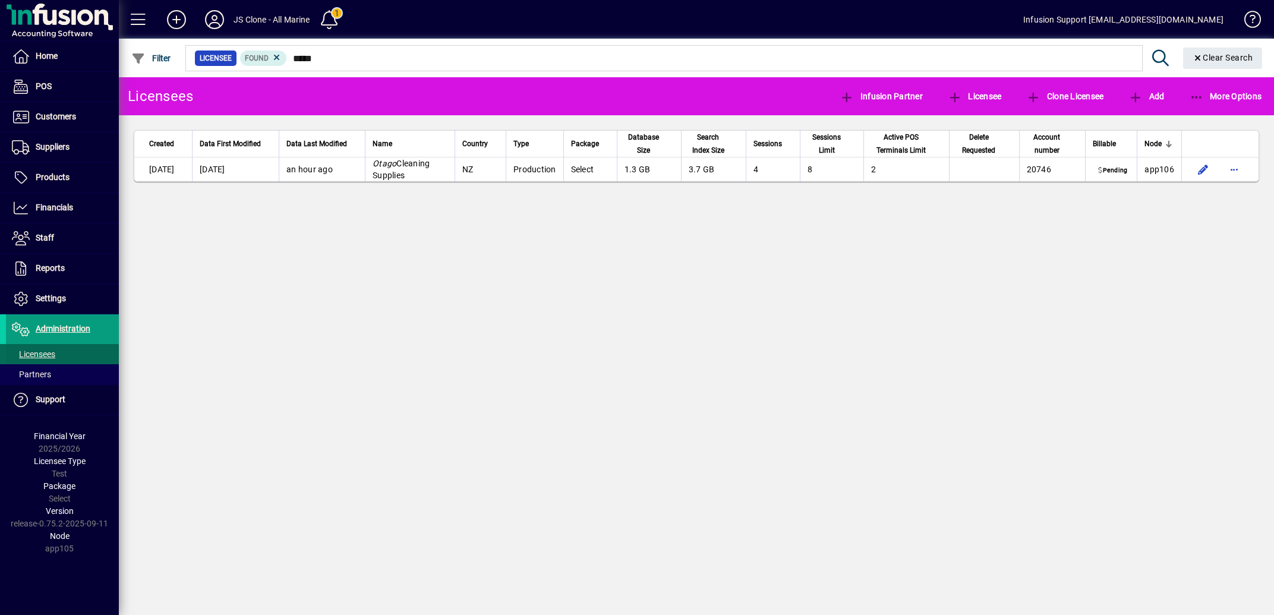
click at [48, 355] on span "Licensees" at bounding box center [33, 354] width 43 height 10
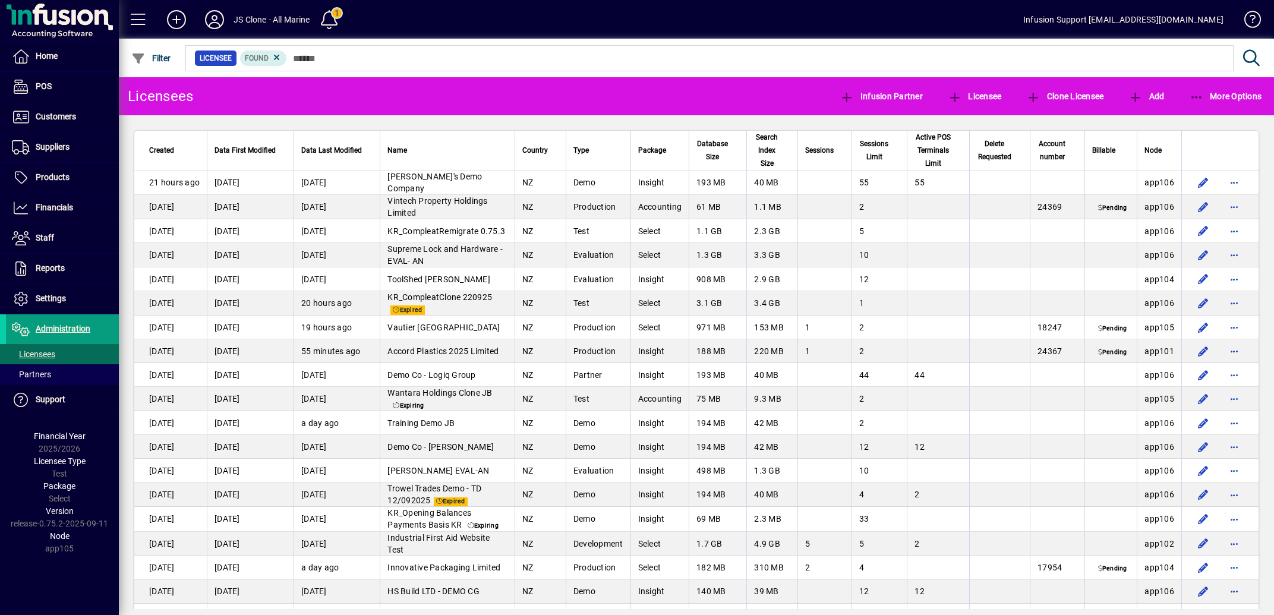
click at [1232, 168] on th at bounding box center [1219, 151] width 77 height 40
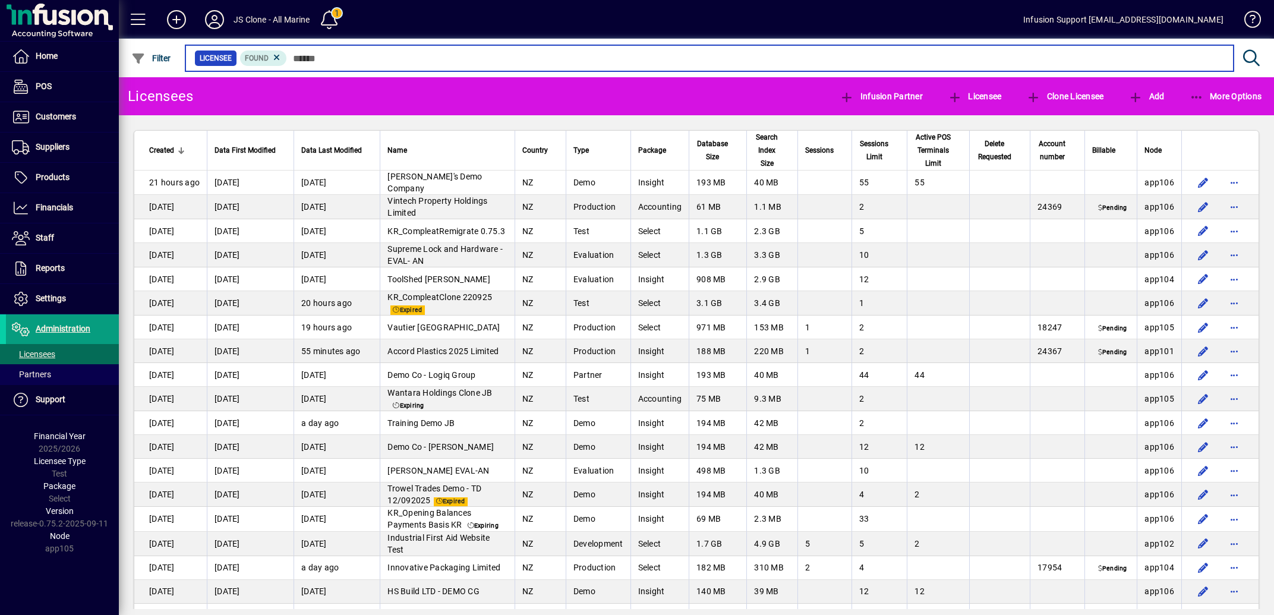
click at [336, 58] on input "text" at bounding box center [755, 58] width 937 height 17
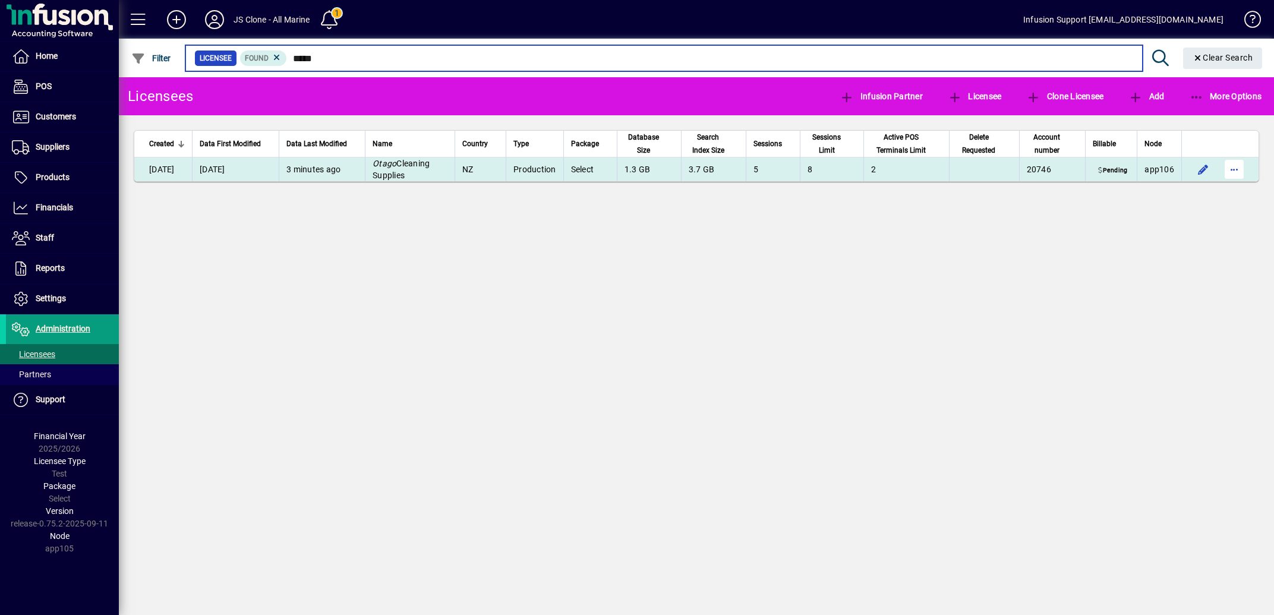
type input "*****"
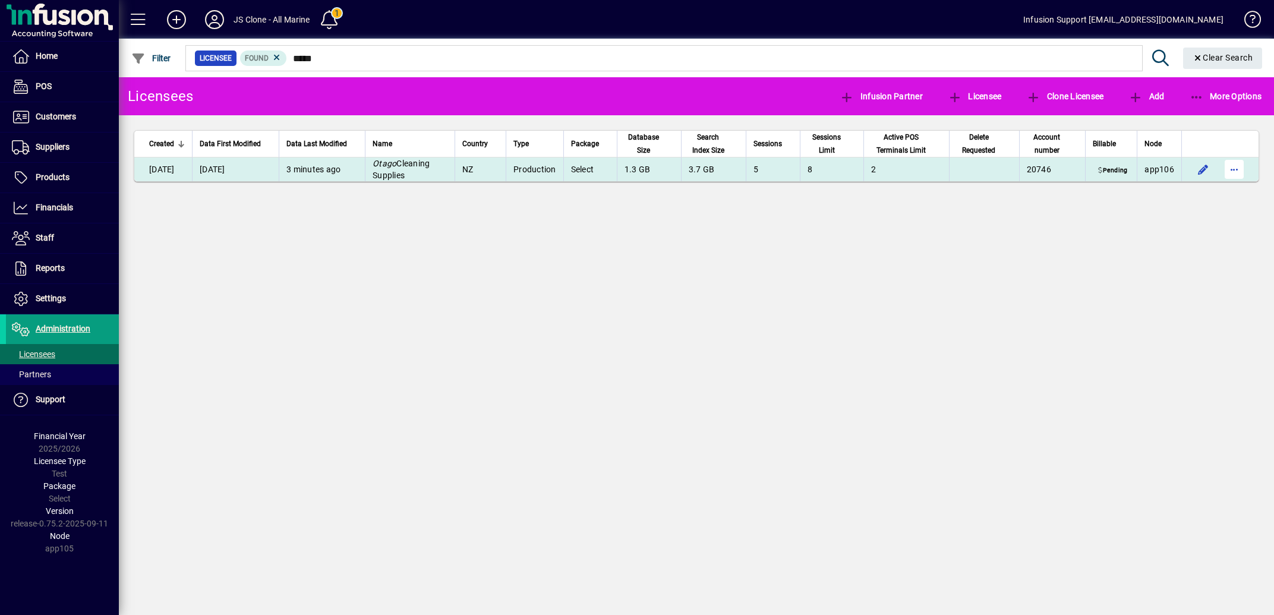
click at [1241, 169] on span "button" at bounding box center [1234, 169] width 29 height 29
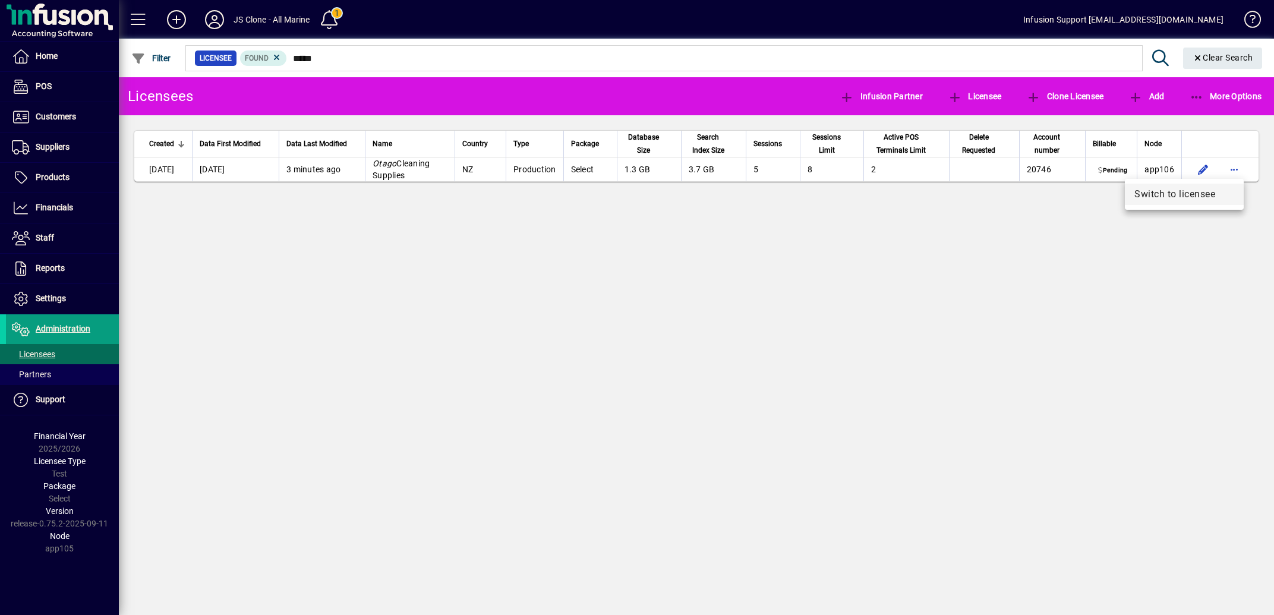
click at [1171, 198] on span "Switch to licensee" at bounding box center [1184, 194] width 100 height 14
